Goal: Book appointment/travel/reservation

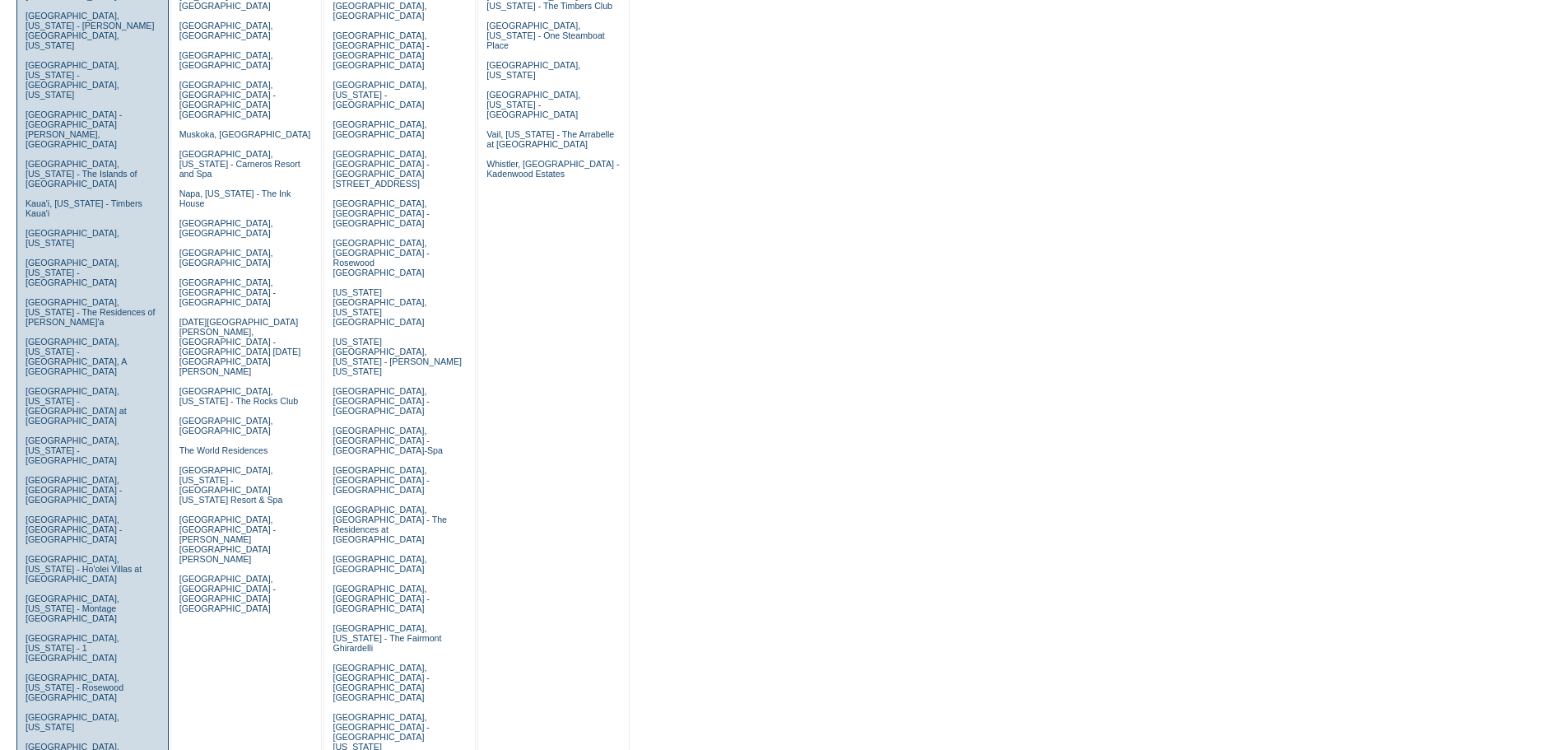
scroll to position [494, 0]
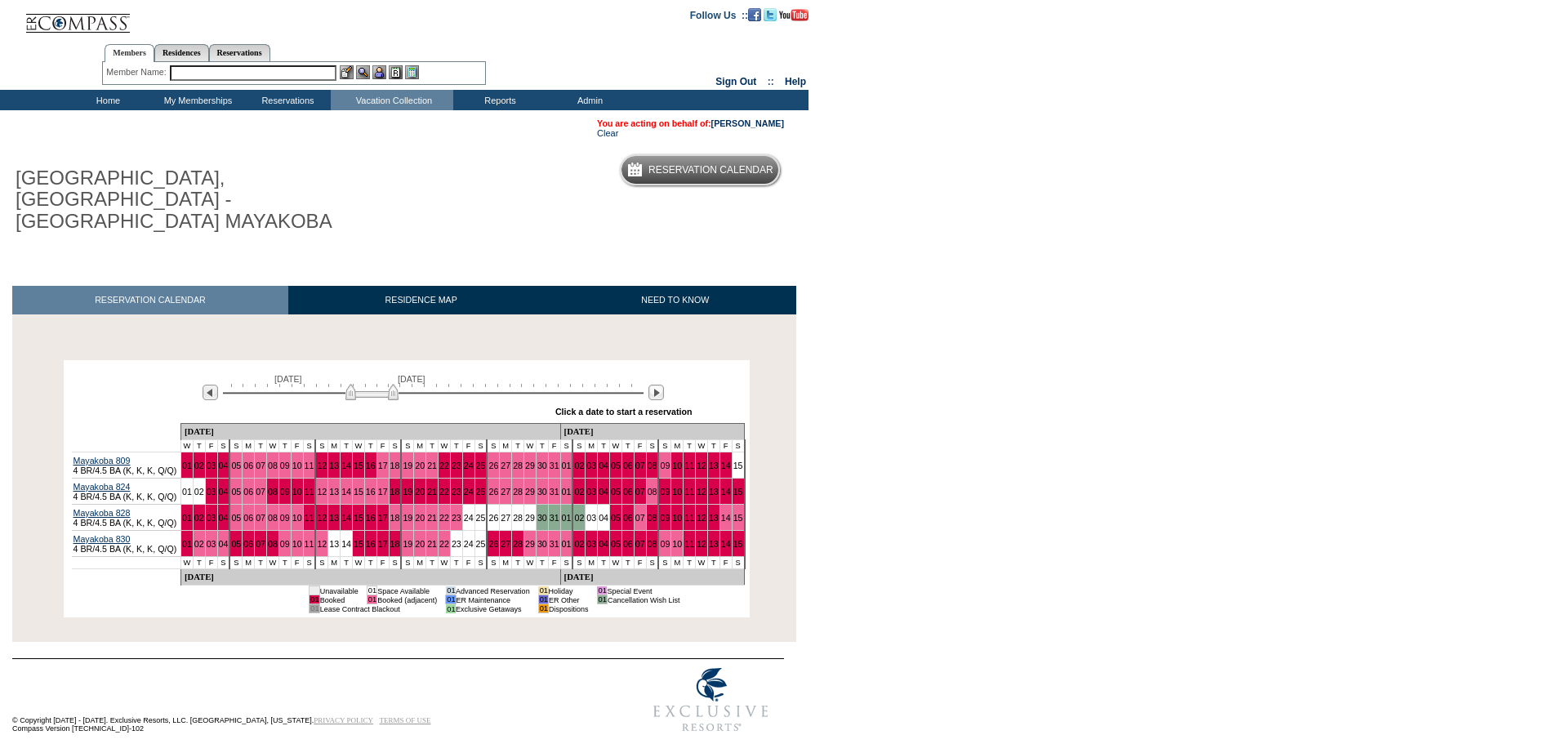
click at [258, 74] on input "text" at bounding box center [253, 73] width 166 height 16
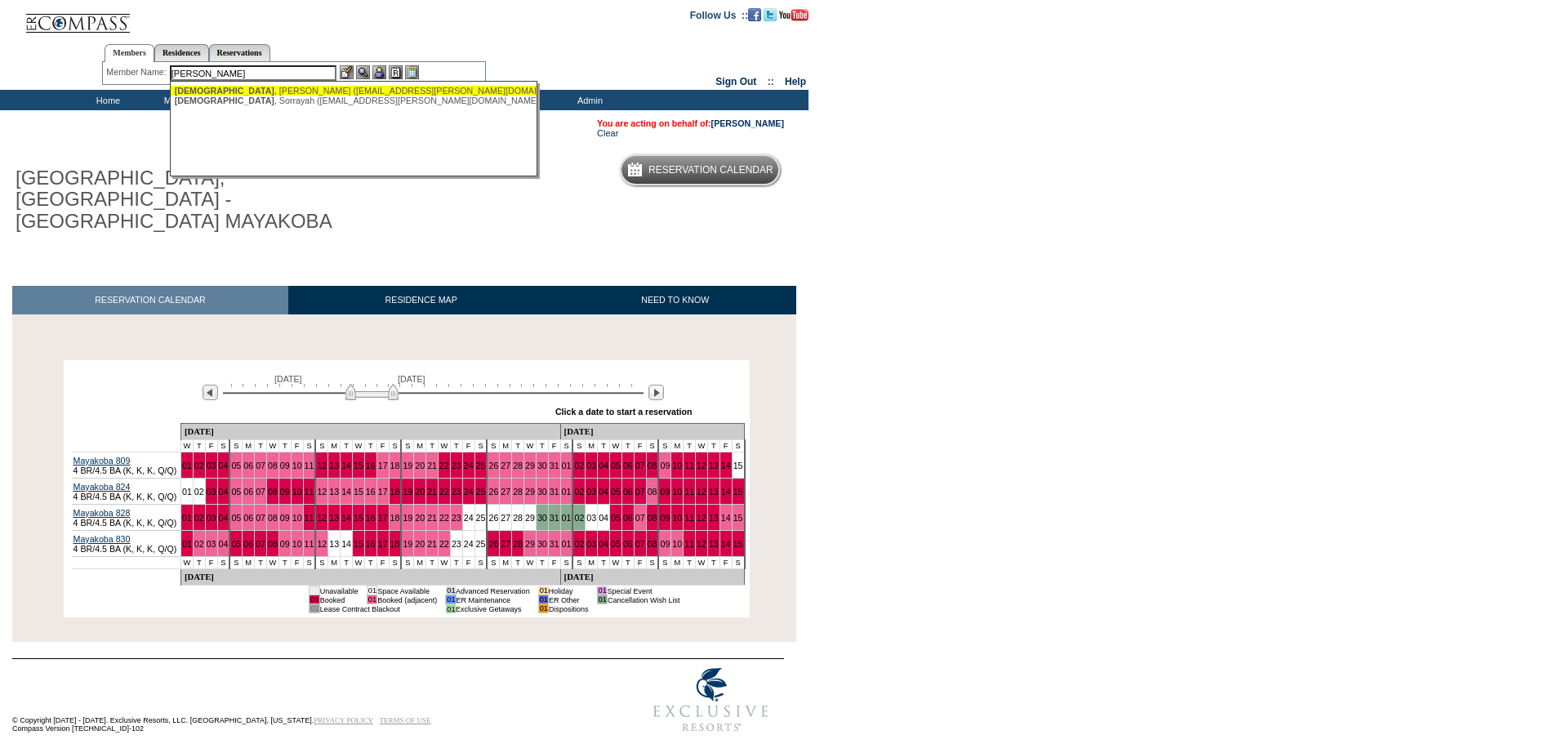
click at [283, 89] on div "[DEMOGRAPHIC_DATA][PERSON_NAME] ([EMAIL_ADDRESS][PERSON_NAME][DOMAIN_NAME])" at bounding box center [354, 90] width 359 height 10
type input "[DEMOGRAPHIC_DATA][PERSON_NAME] ([EMAIL_ADDRESS][PERSON_NAME][DOMAIN_NAME])"
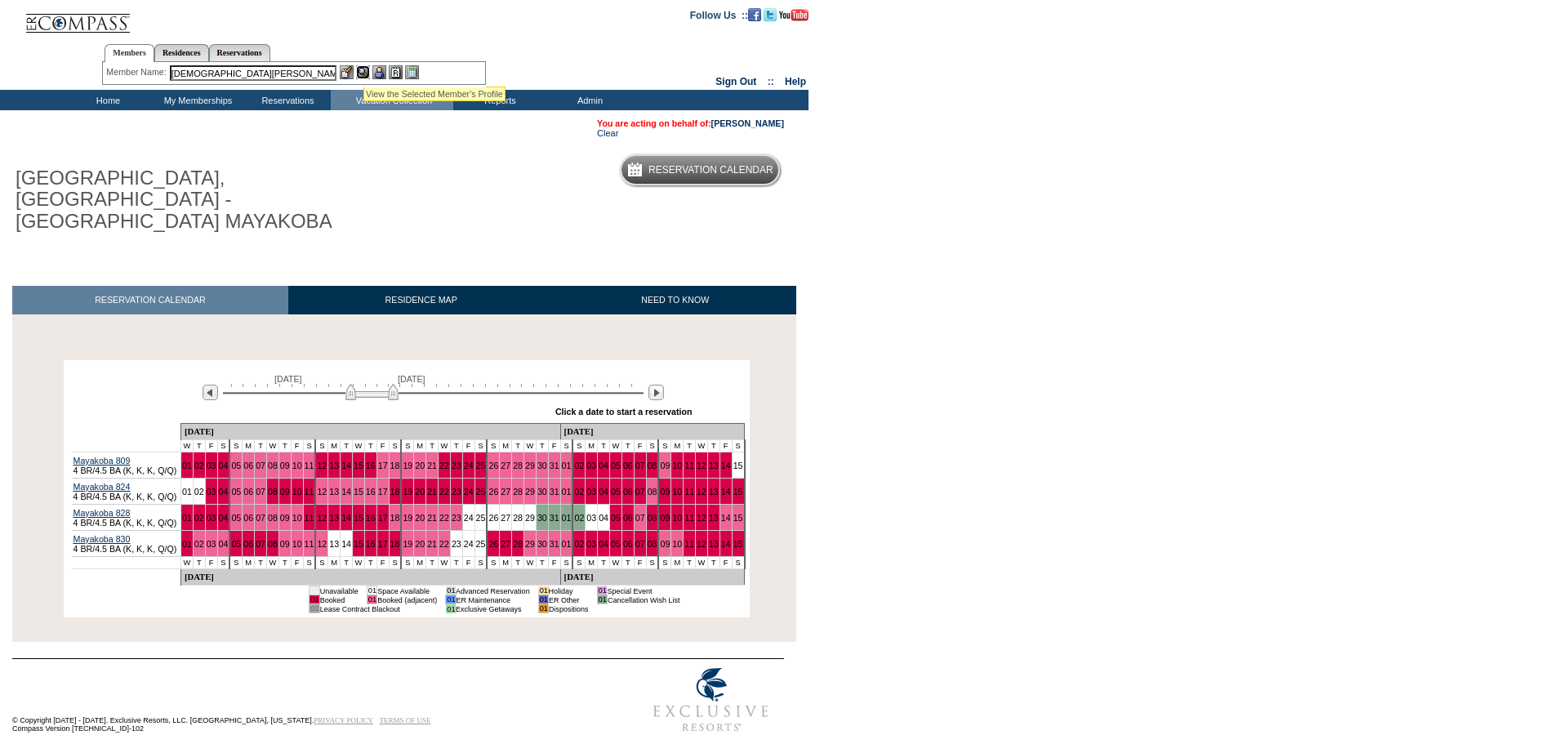
click at [364, 66] on img at bounding box center [363, 72] width 14 height 14
